Goal: Task Accomplishment & Management: Manage account settings

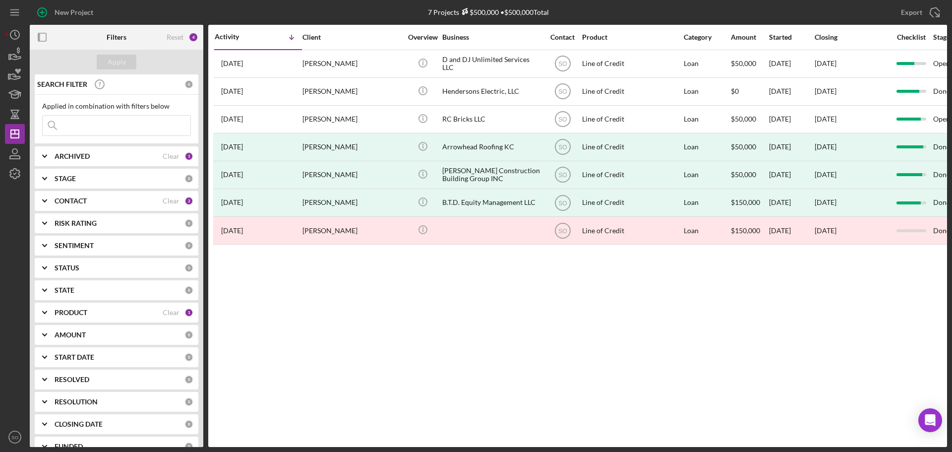
click at [98, 130] on input at bounding box center [117, 125] width 148 height 20
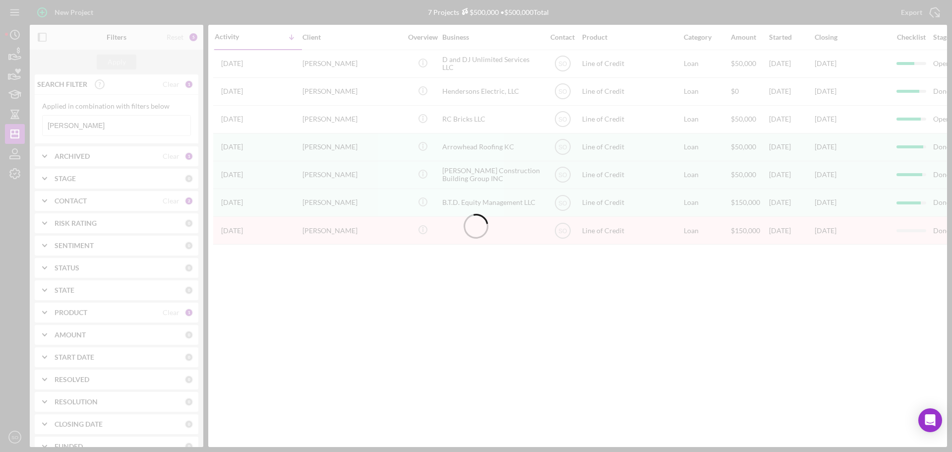
type input "[PERSON_NAME]"
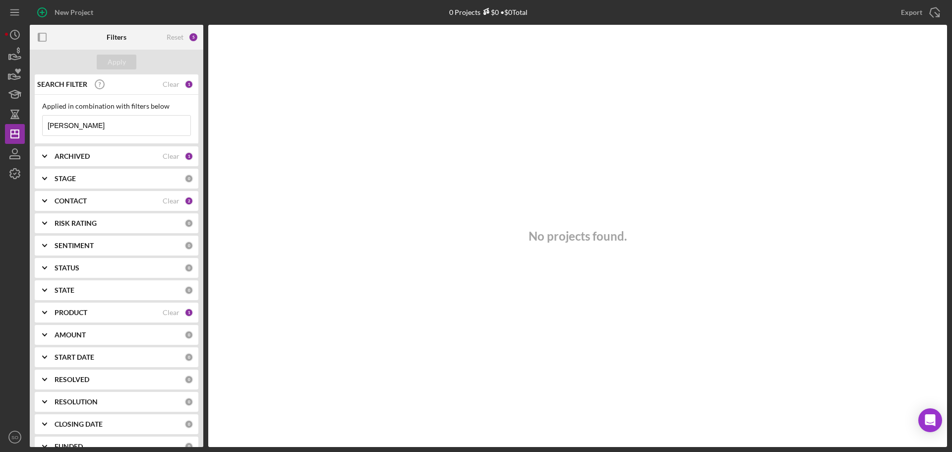
click at [89, 202] on div "CONTACT" at bounding box center [109, 201] width 108 height 8
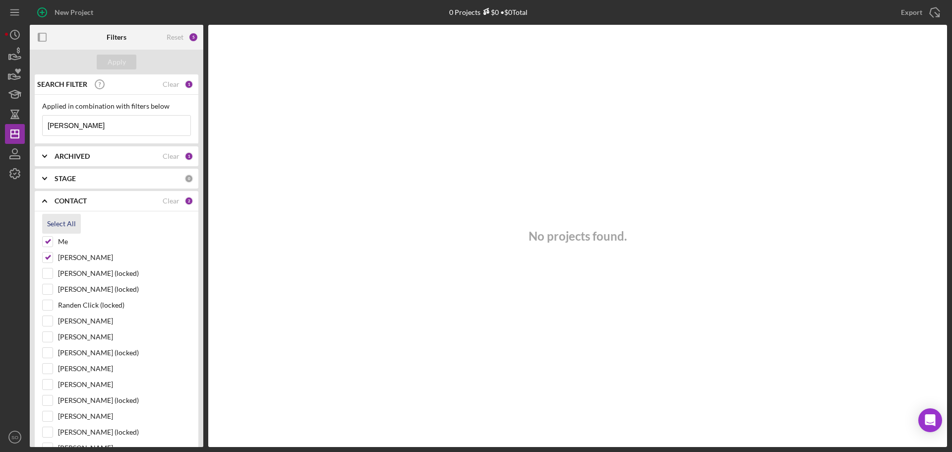
click at [54, 219] on div "Select All" at bounding box center [61, 224] width 29 height 20
checkbox input "true"
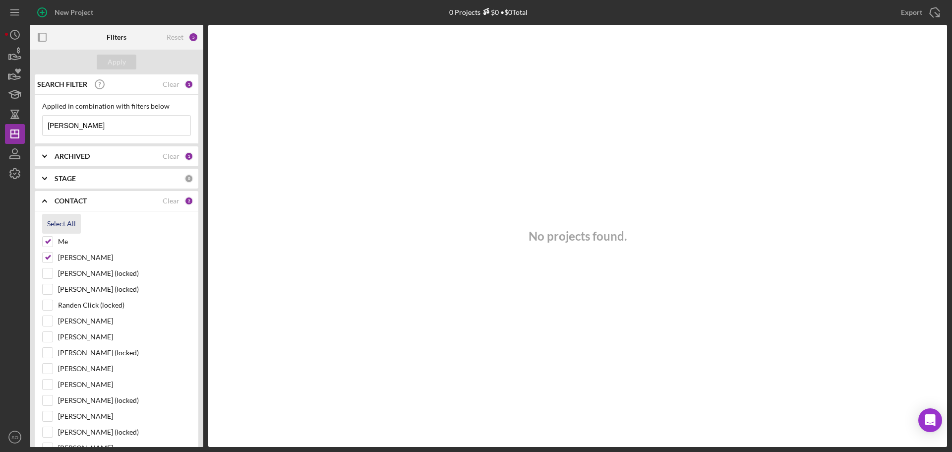
checkbox input "true"
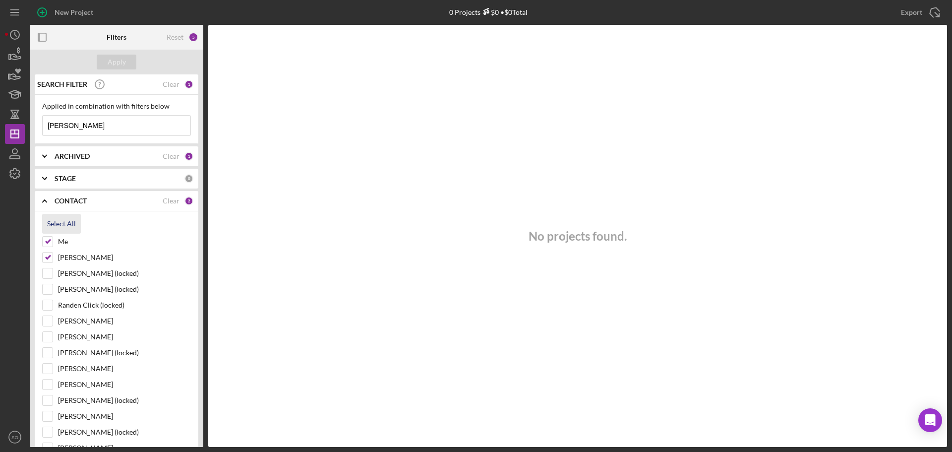
checkbox input "true"
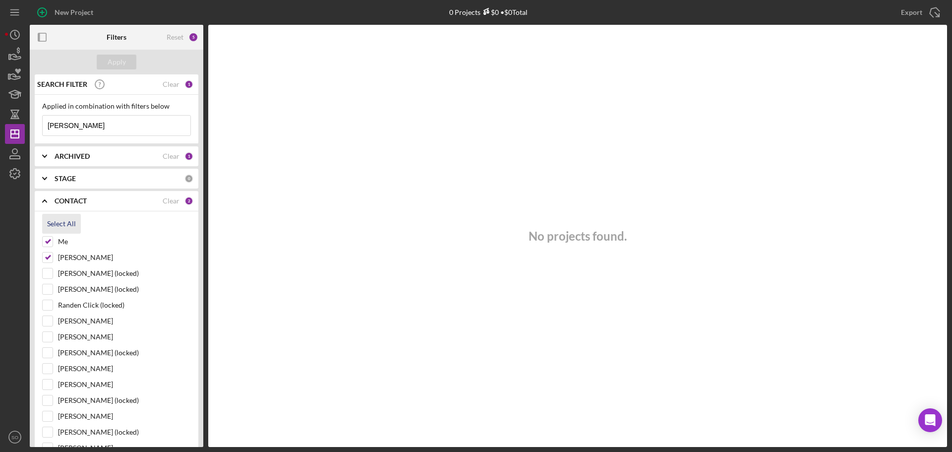
checkbox input "true"
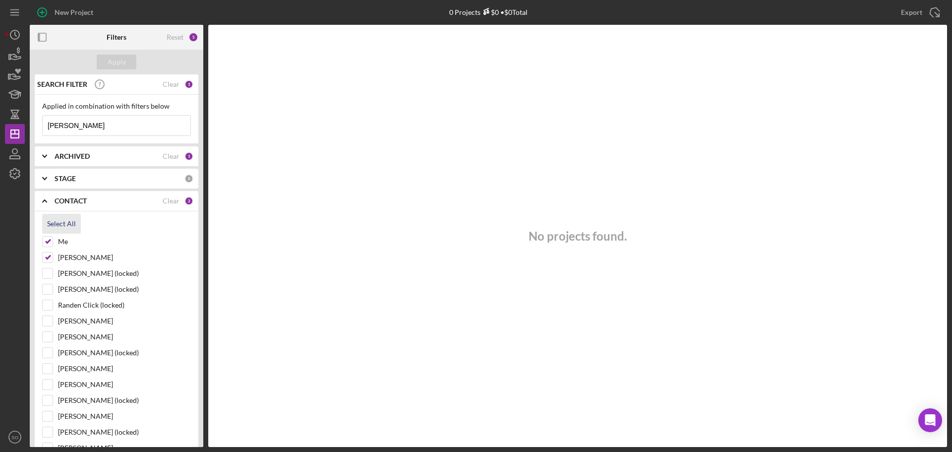
checkbox input "true"
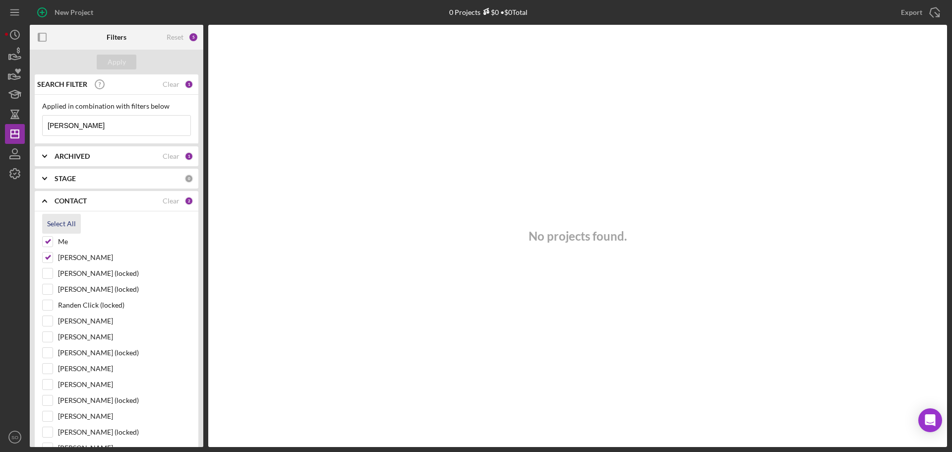
checkbox input "true"
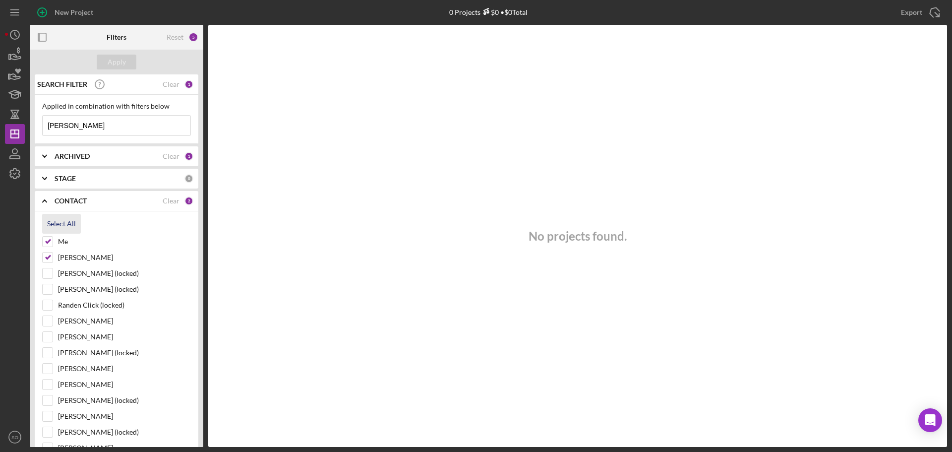
checkbox input "true"
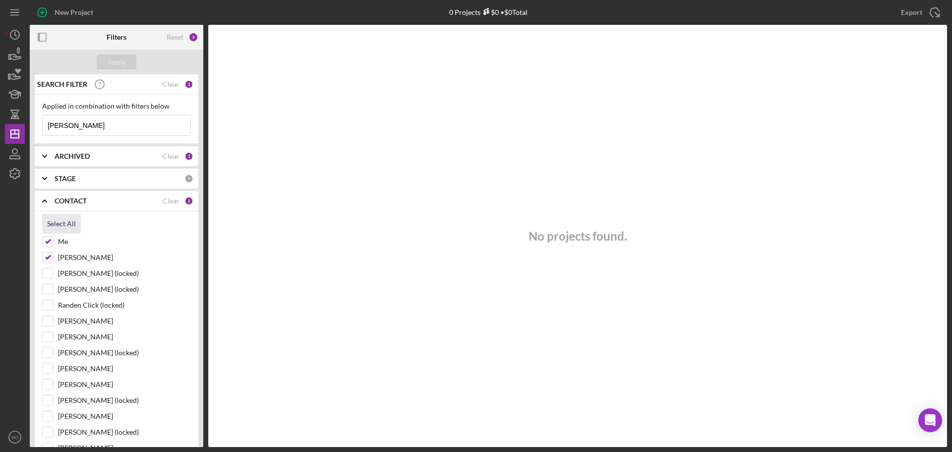
checkbox input "true"
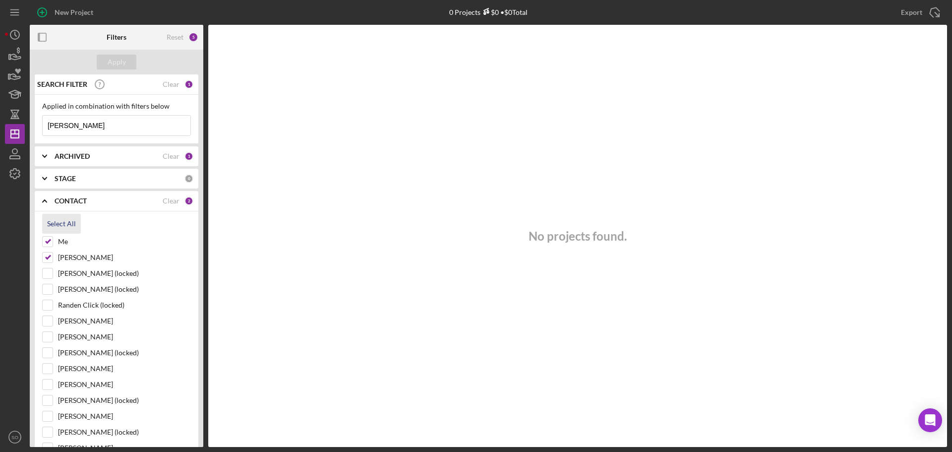
checkbox input "true"
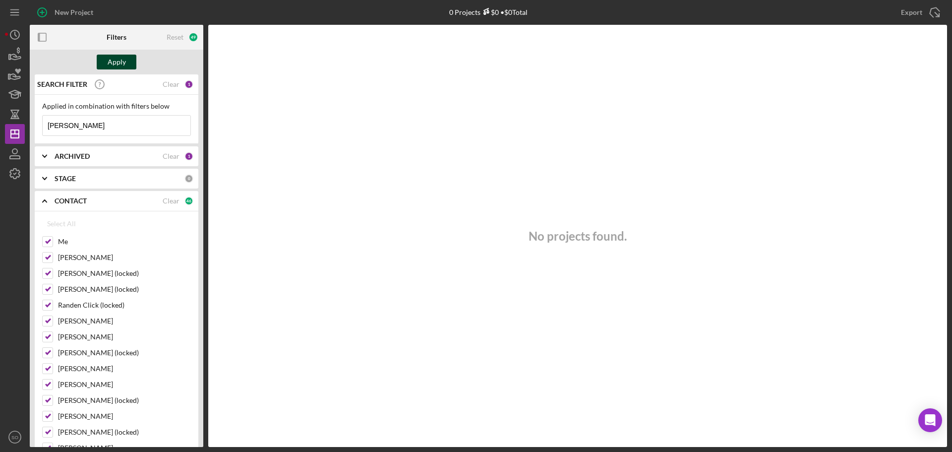
click at [120, 59] on div "Apply" at bounding box center [117, 62] width 18 height 15
drag, startPoint x: 108, startPoint y: 127, endPoint x: -12, endPoint y: 120, distance: 120.6
click at [0, 120] on html "New Project 0 Projects $0 • $0 Total Export Icon/Export Filters Reset 49 Apply …" at bounding box center [476, 226] width 952 height 452
type input "[PERSON_NAME]"
click at [68, 156] on b "ARCHIVED" at bounding box center [72, 156] width 35 height 8
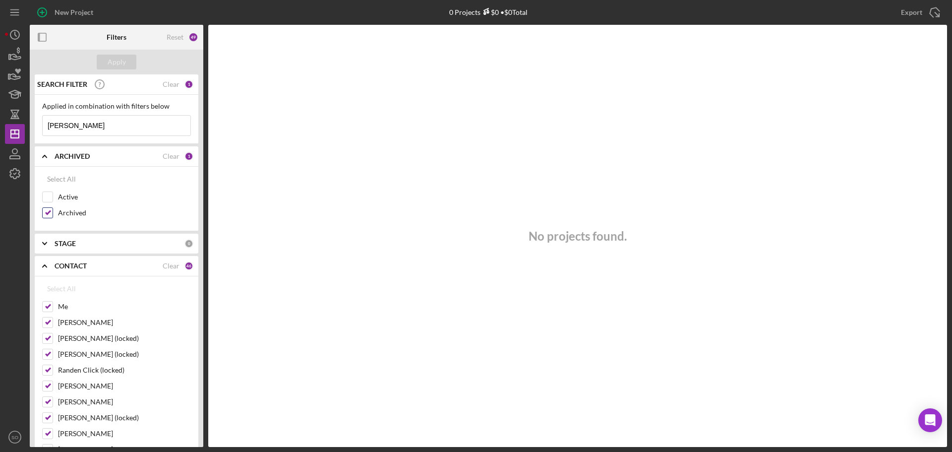
click at [47, 212] on input "Archived" at bounding box center [48, 213] width 10 height 10
checkbox input "false"
click at [47, 191] on div at bounding box center [47, 196] width 11 height 11
click at [46, 195] on input "Active" at bounding box center [48, 197] width 10 height 10
checkbox input "true"
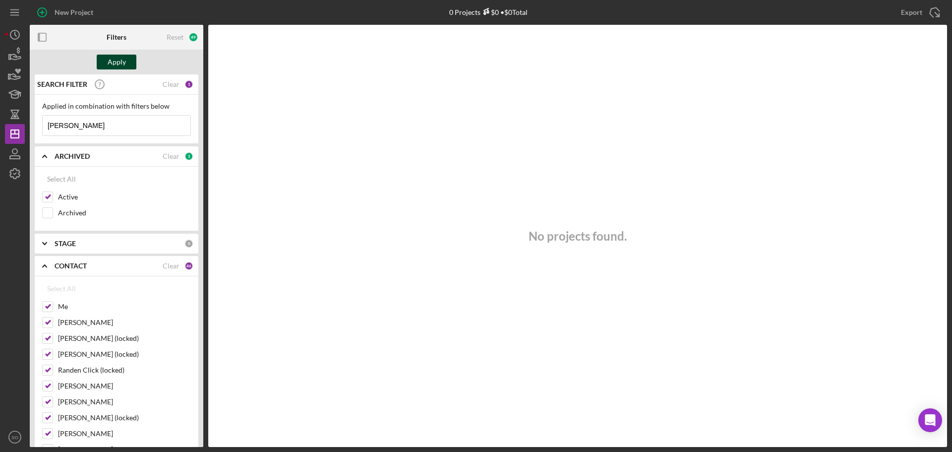
click at [118, 59] on div "Apply" at bounding box center [117, 62] width 18 height 15
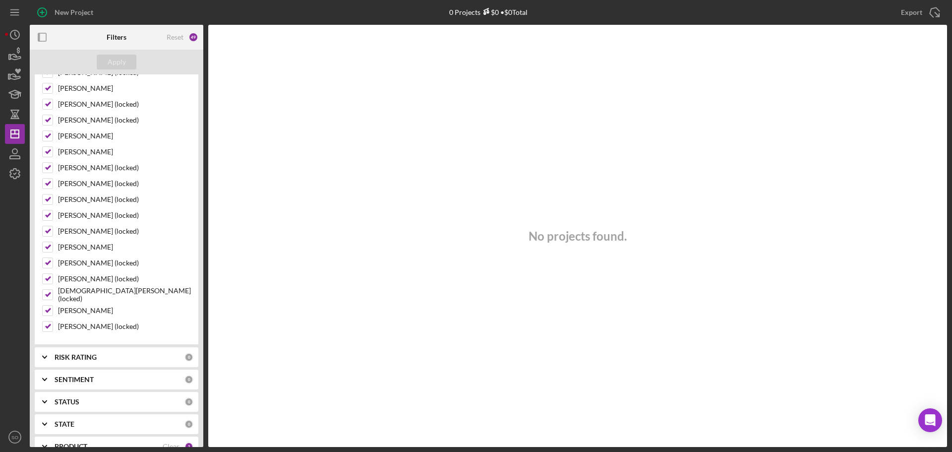
scroll to position [867, 0]
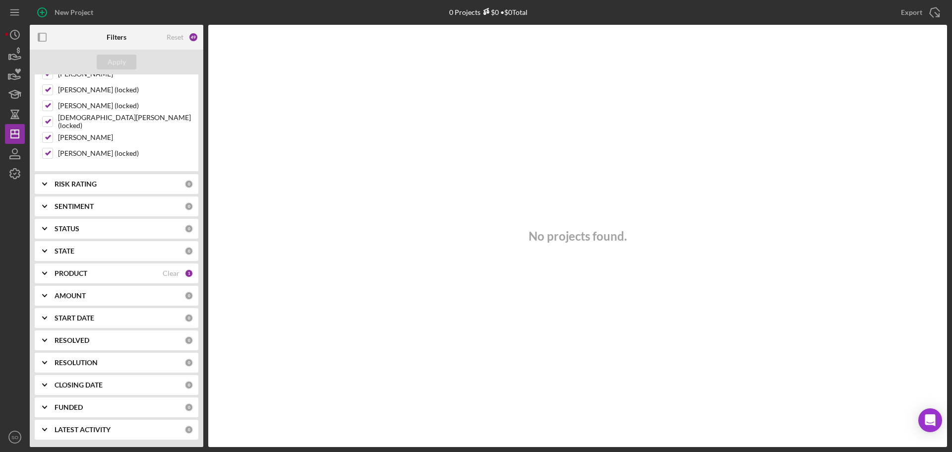
click at [84, 270] on b "PRODUCT" at bounding box center [71, 273] width 33 height 8
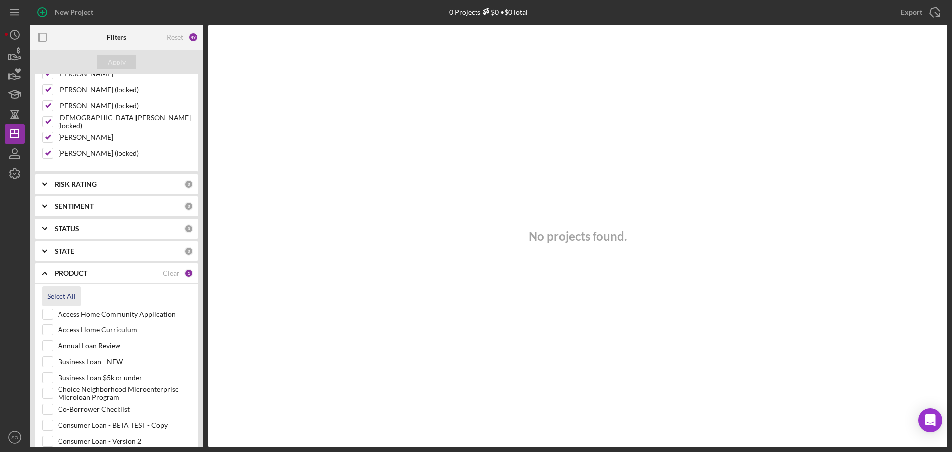
click at [54, 294] on div "Select All" at bounding box center [61, 296] width 29 height 20
checkbox input "true"
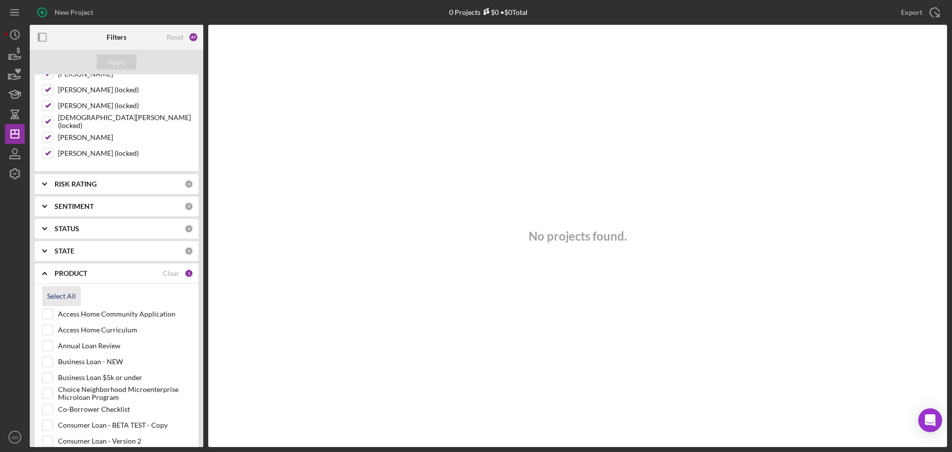
checkbox input "true"
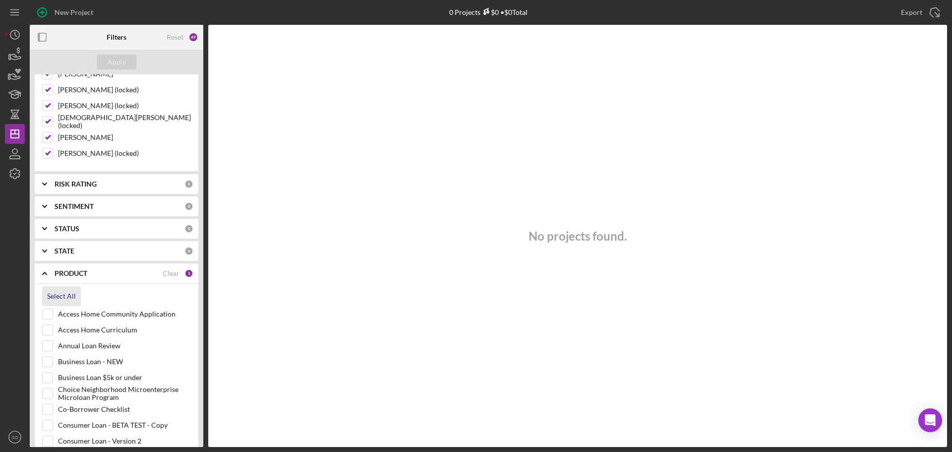
checkbox input "true"
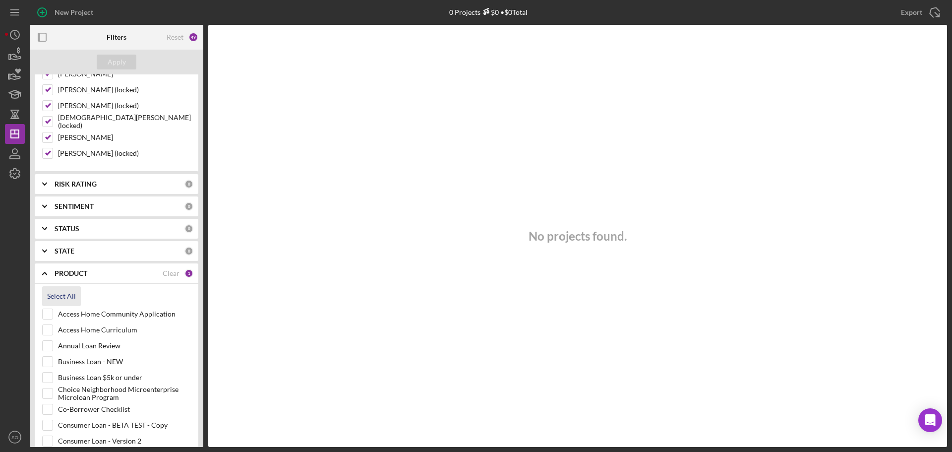
checkbox input "true"
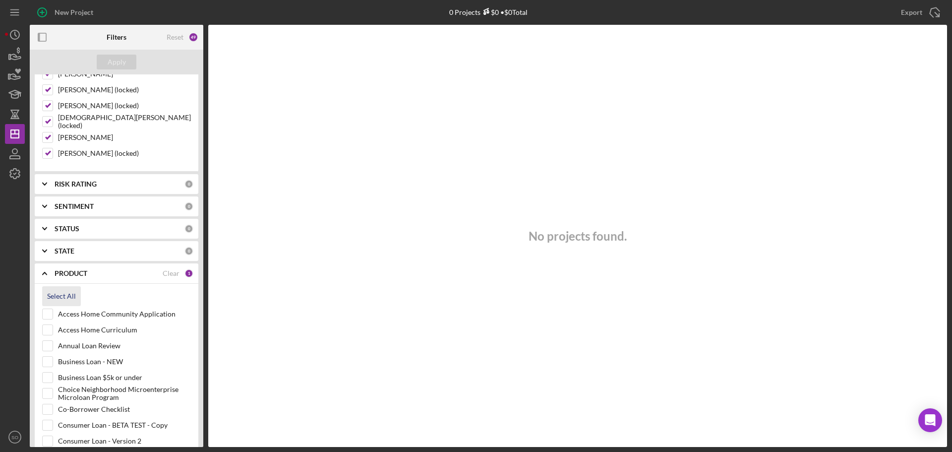
checkbox input "true"
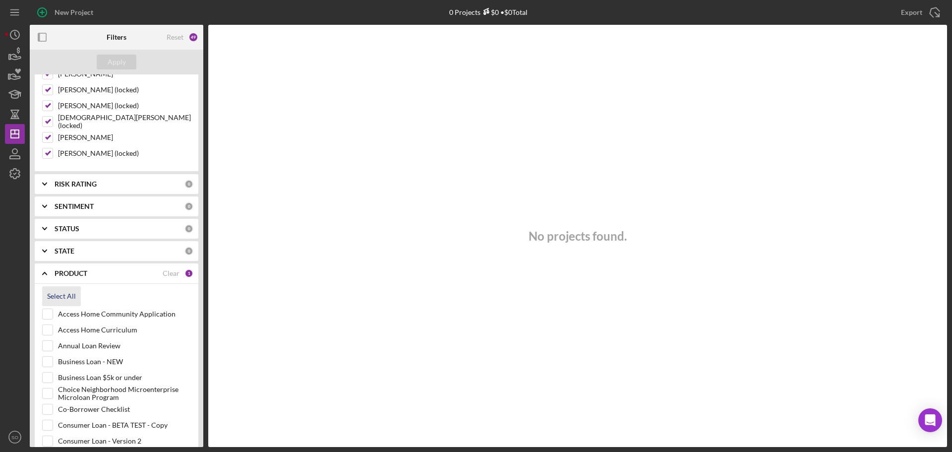
checkbox input "true"
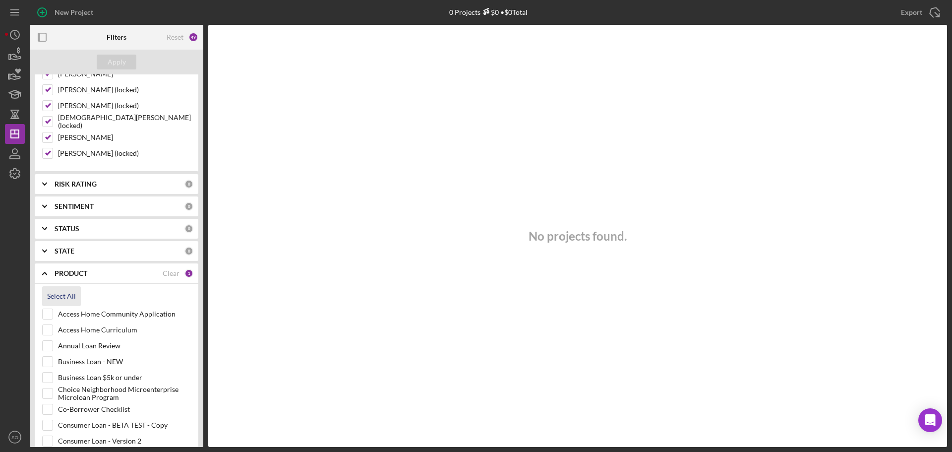
checkbox input "true"
click at [114, 65] on div "Apply" at bounding box center [117, 62] width 18 height 15
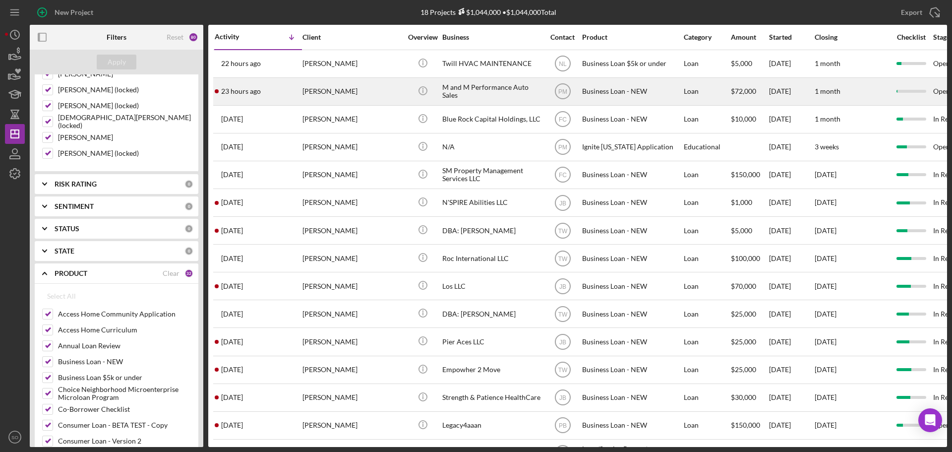
click at [360, 96] on div "[PERSON_NAME]" at bounding box center [351, 91] width 99 height 26
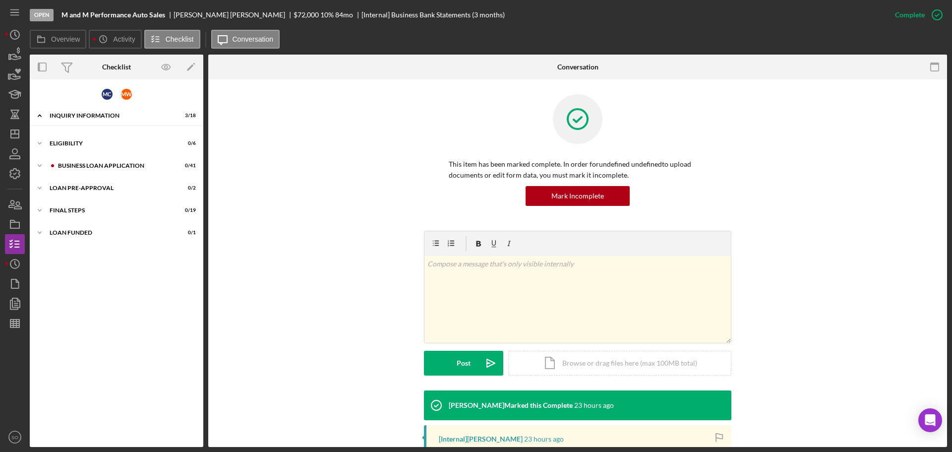
scroll to position [52, 0]
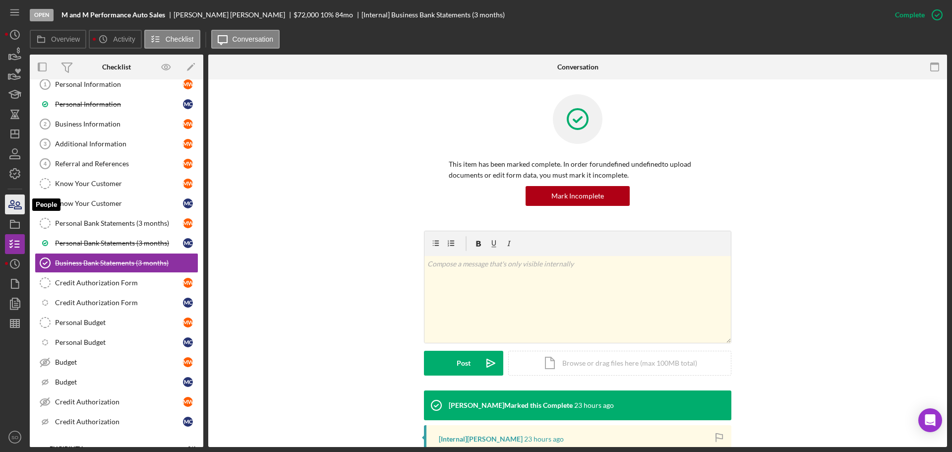
click at [18, 207] on icon "button" at bounding box center [14, 204] width 25 height 25
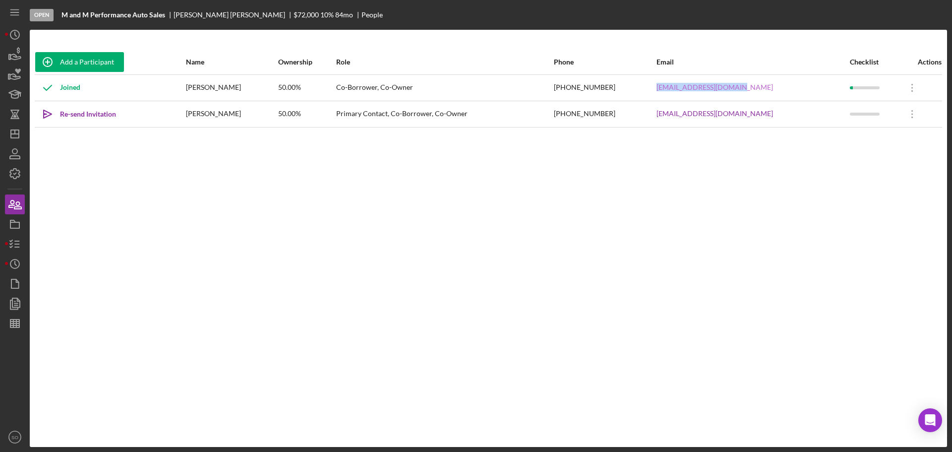
drag, startPoint x: 798, startPoint y: 90, endPoint x: 691, endPoint y: 86, distance: 106.1
click at [691, 86] on div "[EMAIL_ADDRESS][DOMAIN_NAME]" at bounding box center [752, 87] width 192 height 25
drag, startPoint x: 788, startPoint y: 112, endPoint x: 690, endPoint y: 113, distance: 98.1
click at [690, 113] on tr "Icon/icon-invite-send Re-send Invitation [PERSON_NAME] 50.00% Primary Contact, …" at bounding box center [488, 114] width 907 height 26
copy tr "[EMAIL_ADDRESS][DOMAIN_NAME]"
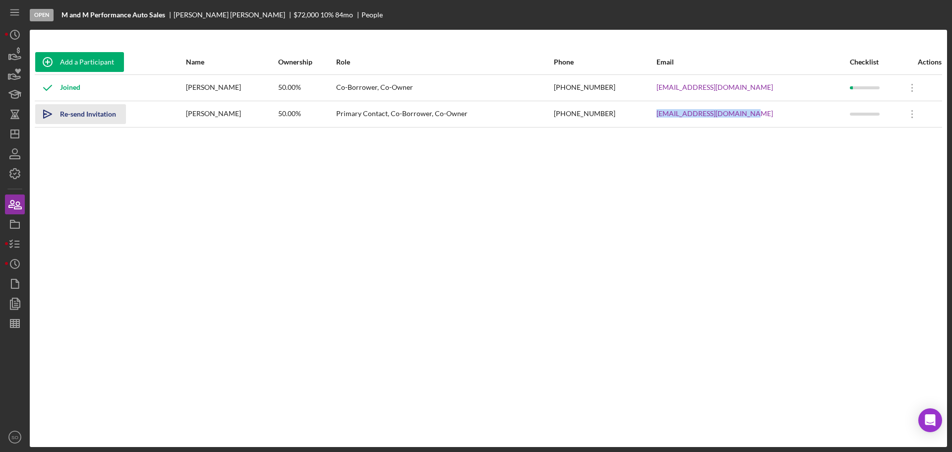
click at [89, 114] on div "Re-send Invitation" at bounding box center [88, 114] width 56 height 20
click at [9, 133] on icon "Icon/Dashboard" at bounding box center [14, 133] width 25 height 25
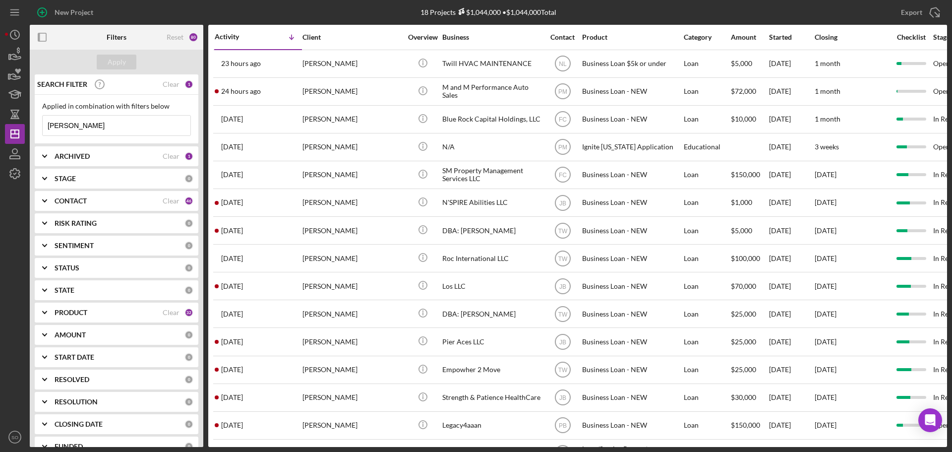
click at [117, 130] on input "[PERSON_NAME]" at bounding box center [117, 125] width 148 height 20
type input "w"
type input "[PERSON_NAME]"
click at [119, 66] on div "Apply" at bounding box center [117, 62] width 18 height 15
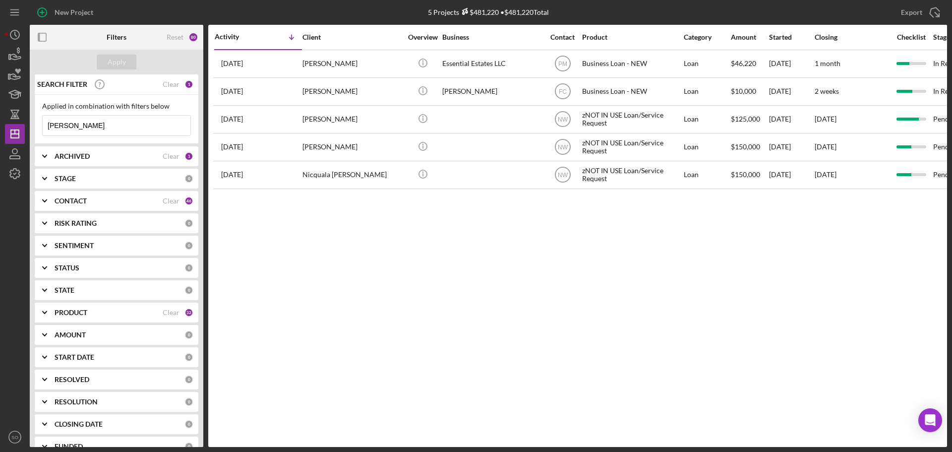
click at [552, 240] on div "Activity Icon/Table Sort Arrow Client Overview Business Contact Product Categor…" at bounding box center [577, 236] width 739 height 422
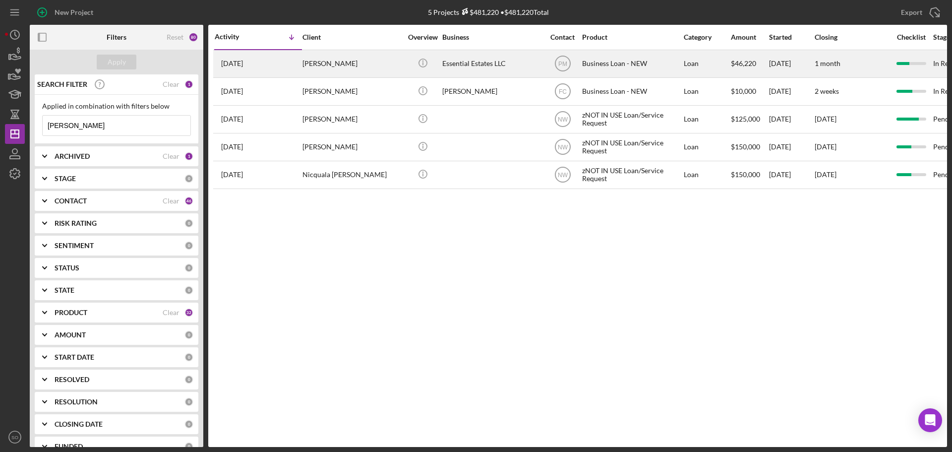
click at [364, 64] on div "[PERSON_NAME]" at bounding box center [351, 64] width 99 height 26
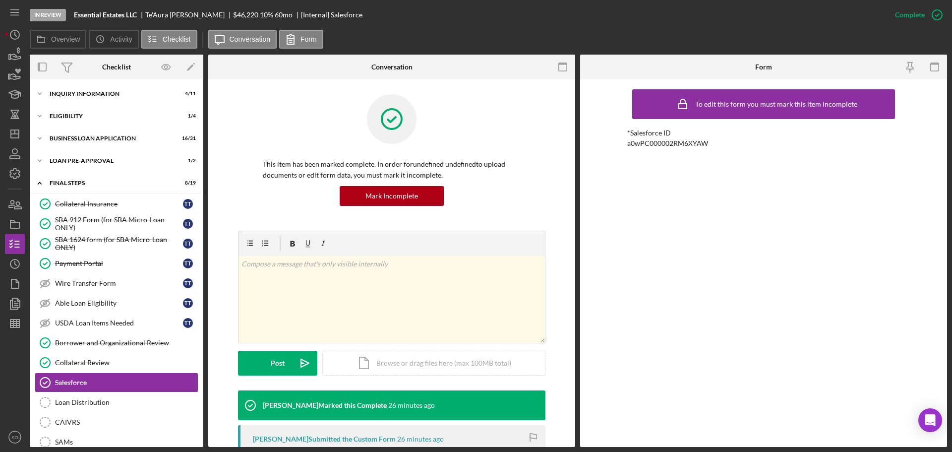
scroll to position [119, 0]
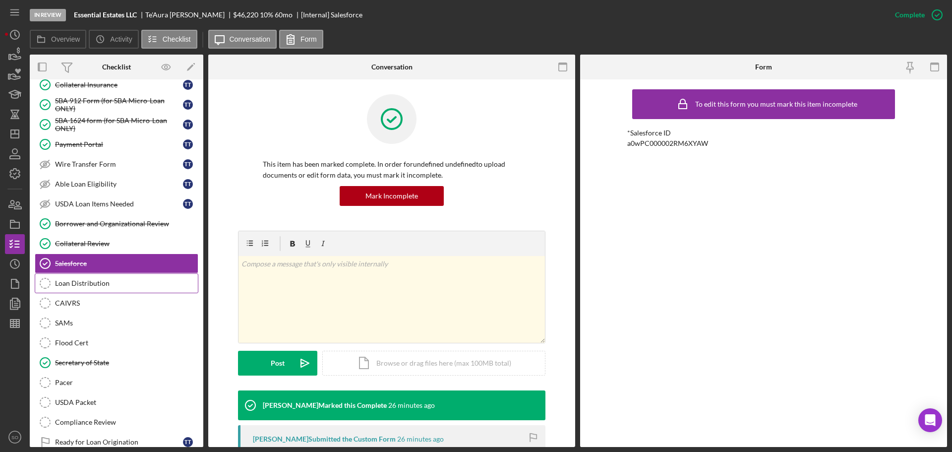
click at [106, 282] on div "Loan Distribution" at bounding box center [126, 283] width 143 height 8
